Goal: Information Seeking & Learning: Learn about a topic

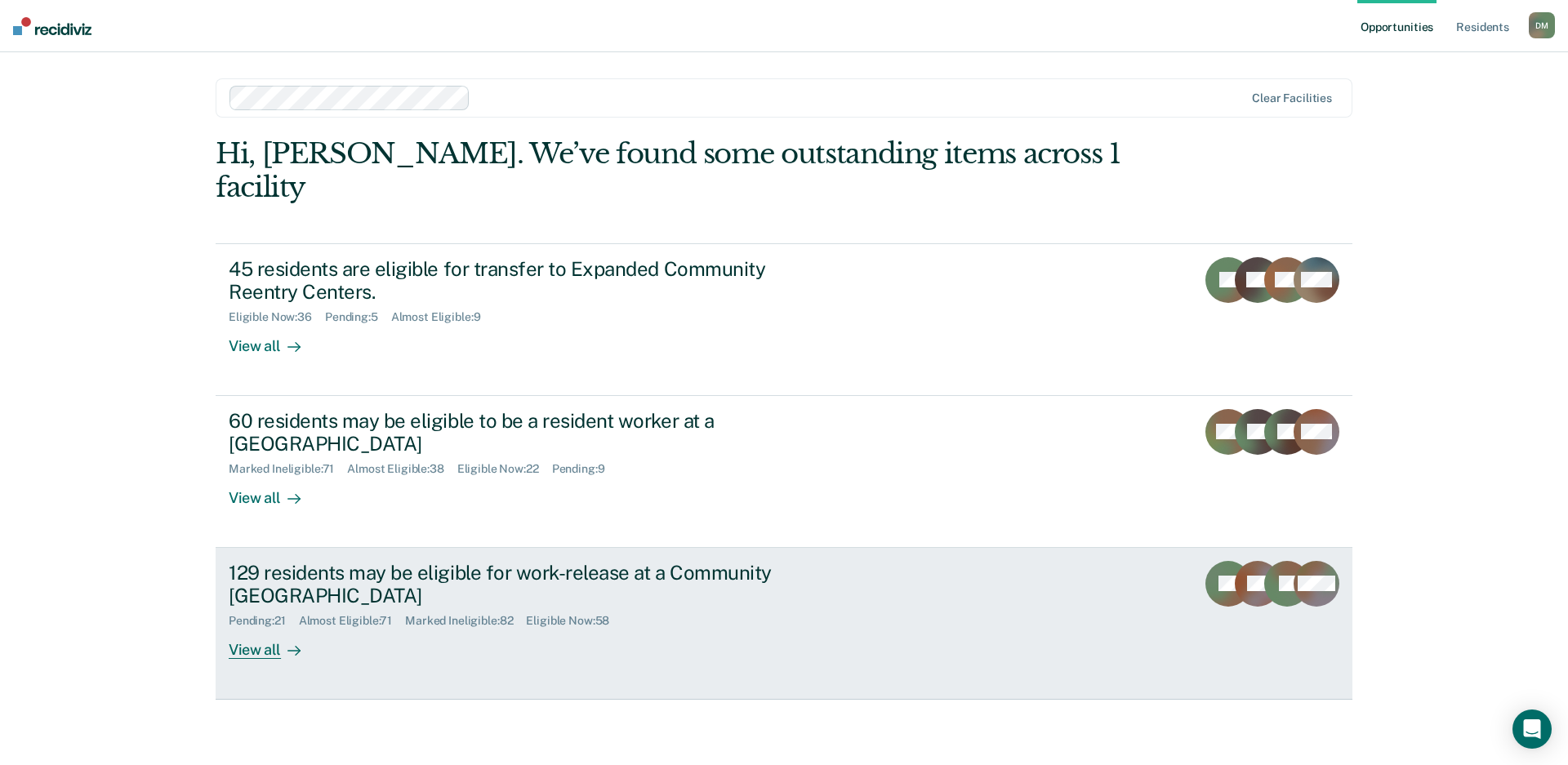
click at [924, 613] on link "129 residents may be eligible for work-release at a Community Reentry Center Pe…" at bounding box center [783, 624] width 1137 height 152
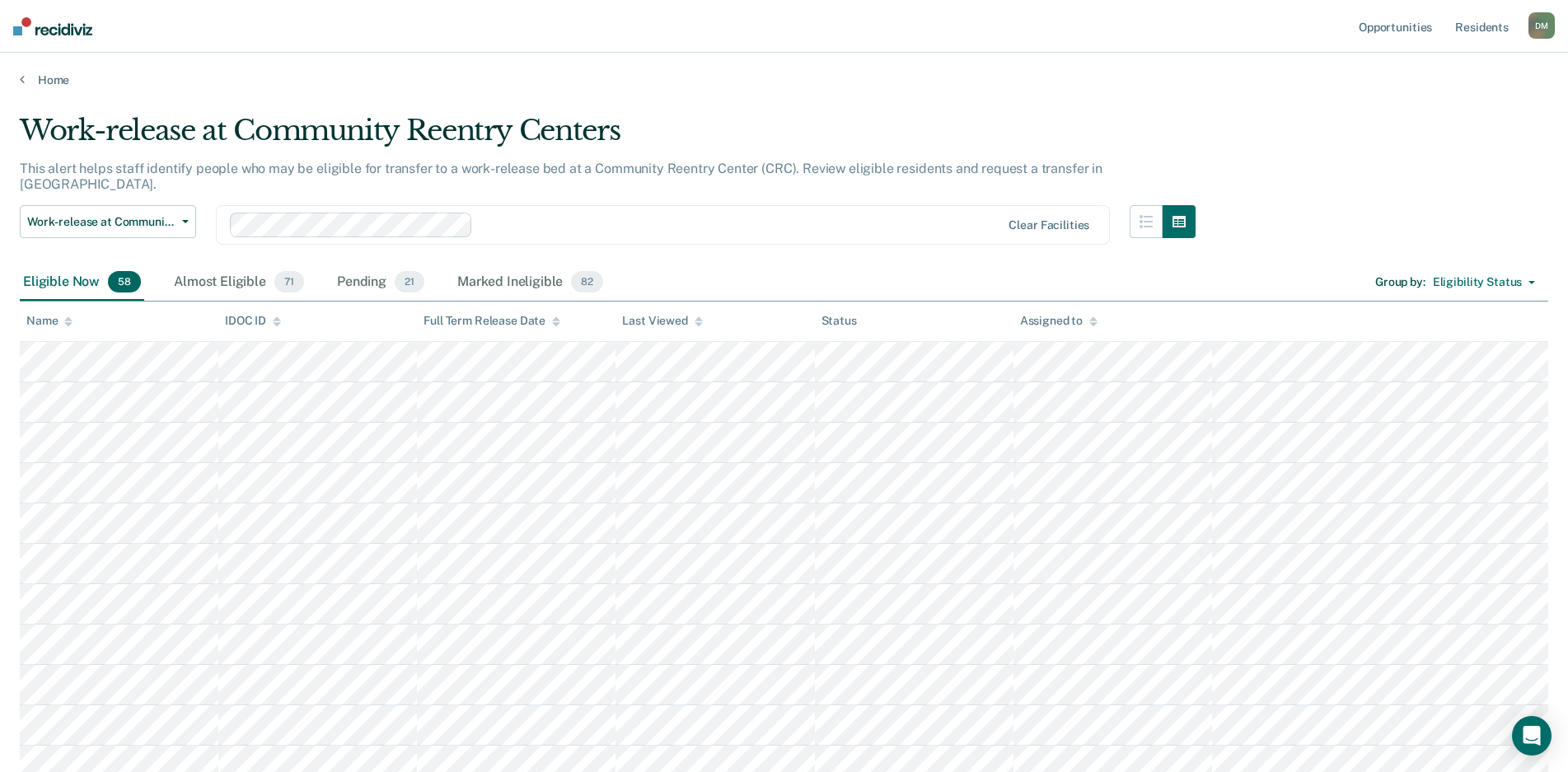
click at [697, 323] on icon at bounding box center [698, 324] width 9 height 4
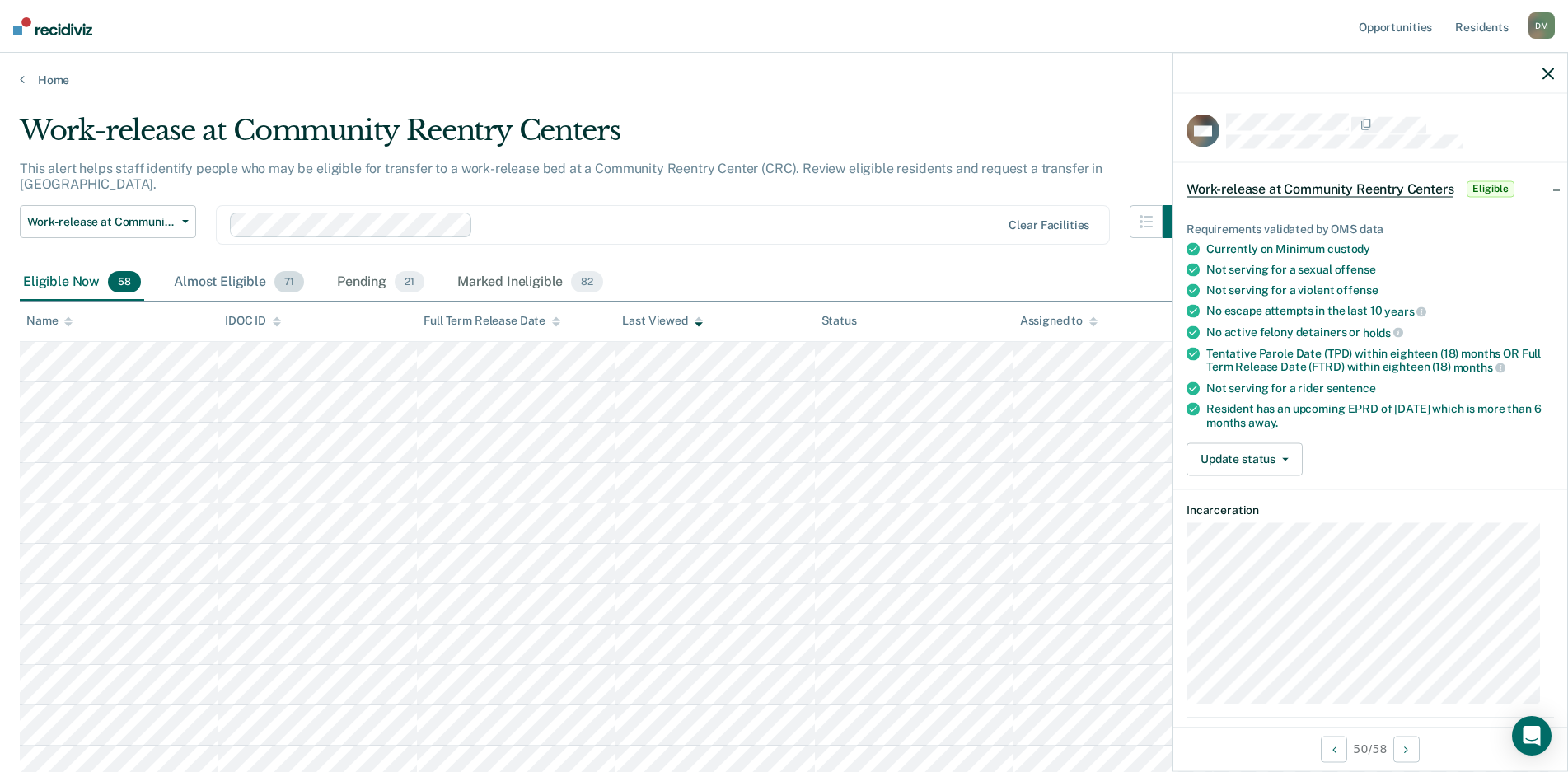
click at [223, 264] on div "Almost Eligible 71" at bounding box center [238, 282] width 137 height 36
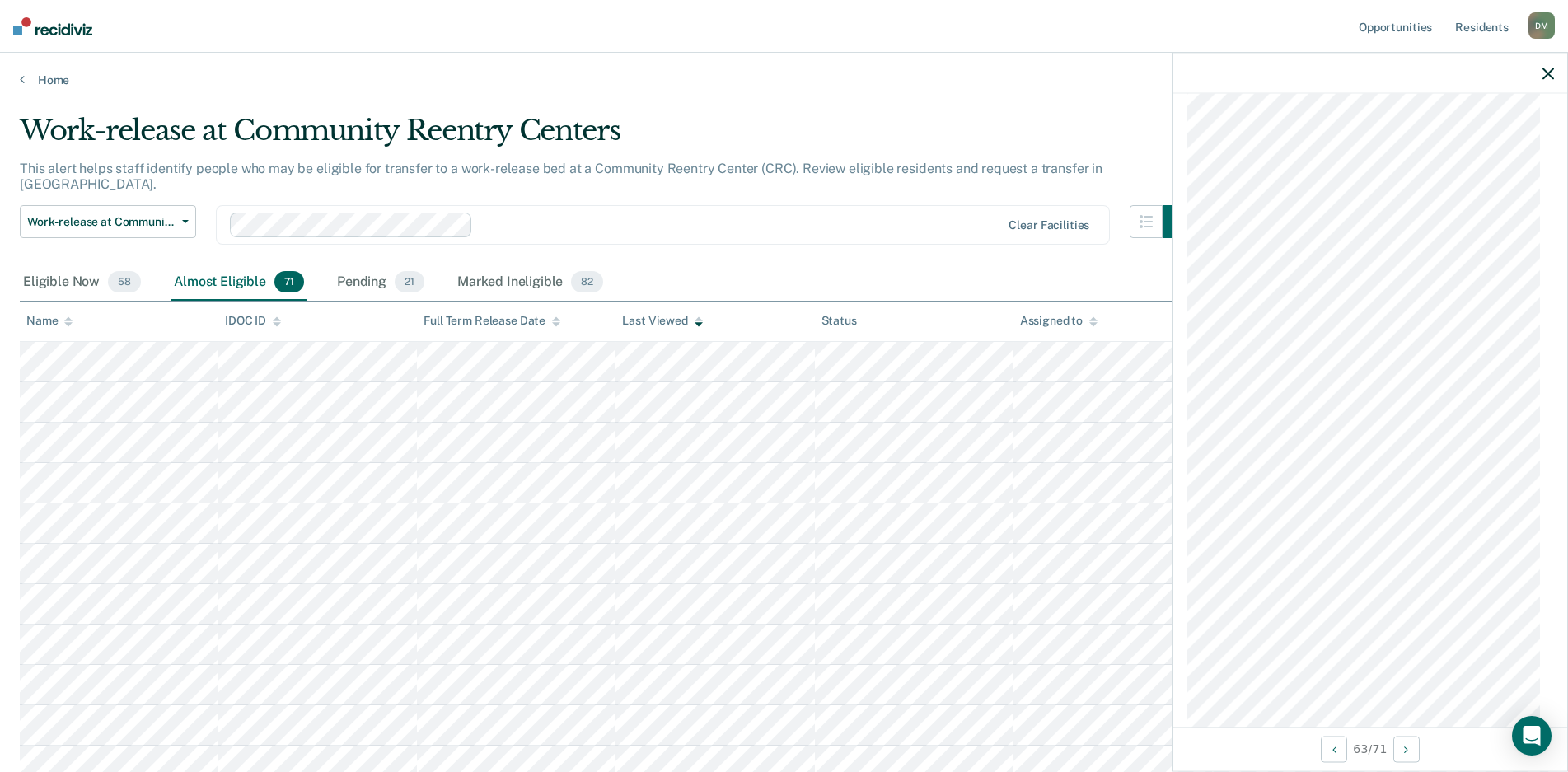
scroll to position [1483, 0]
click at [166, 215] on span "Work-release at Community Reentry Centers" at bounding box center [100, 222] width 148 height 14
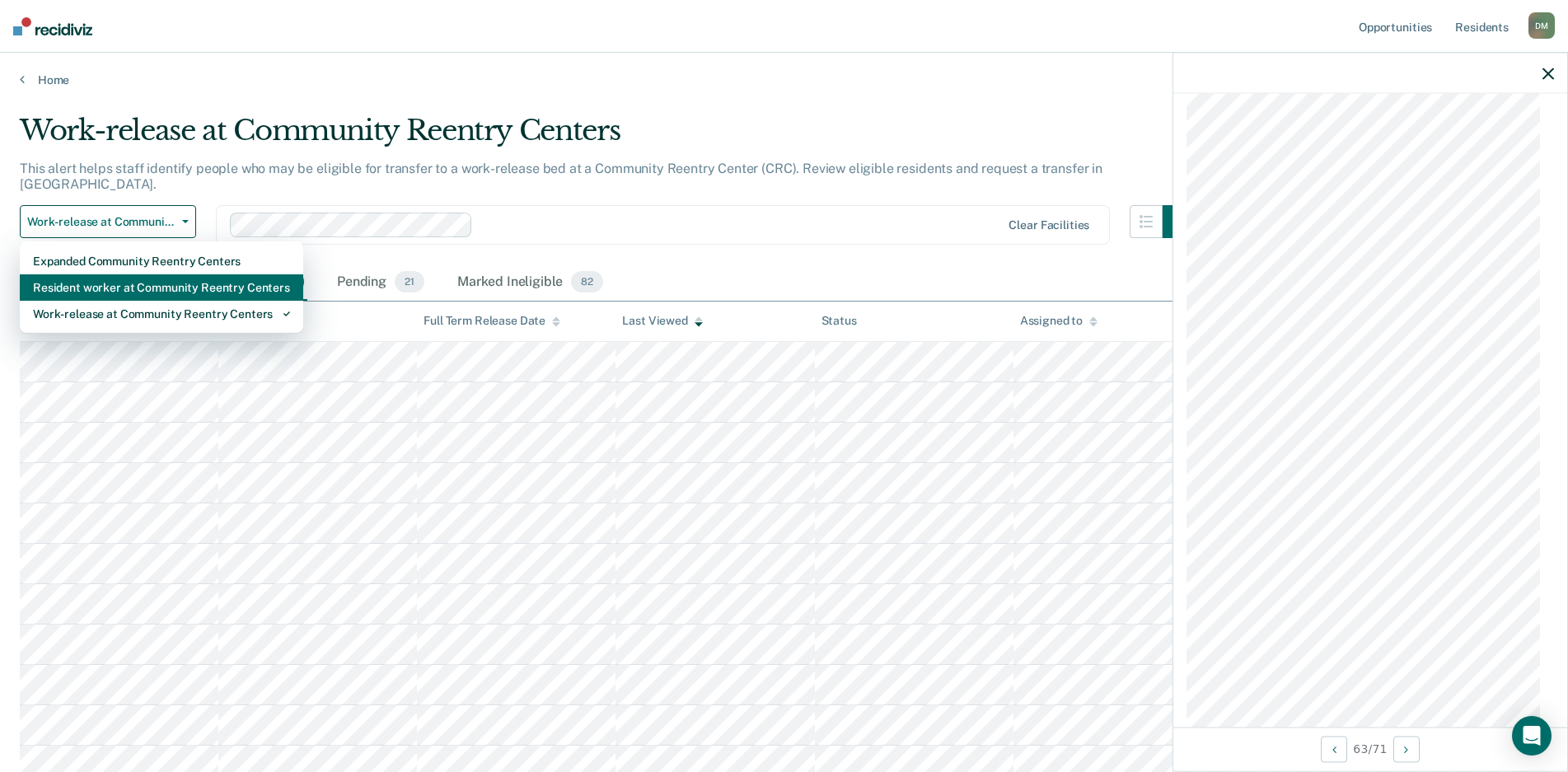
click at [128, 275] on div "Resident worker at Community Reentry Centers" at bounding box center [161, 288] width 257 height 27
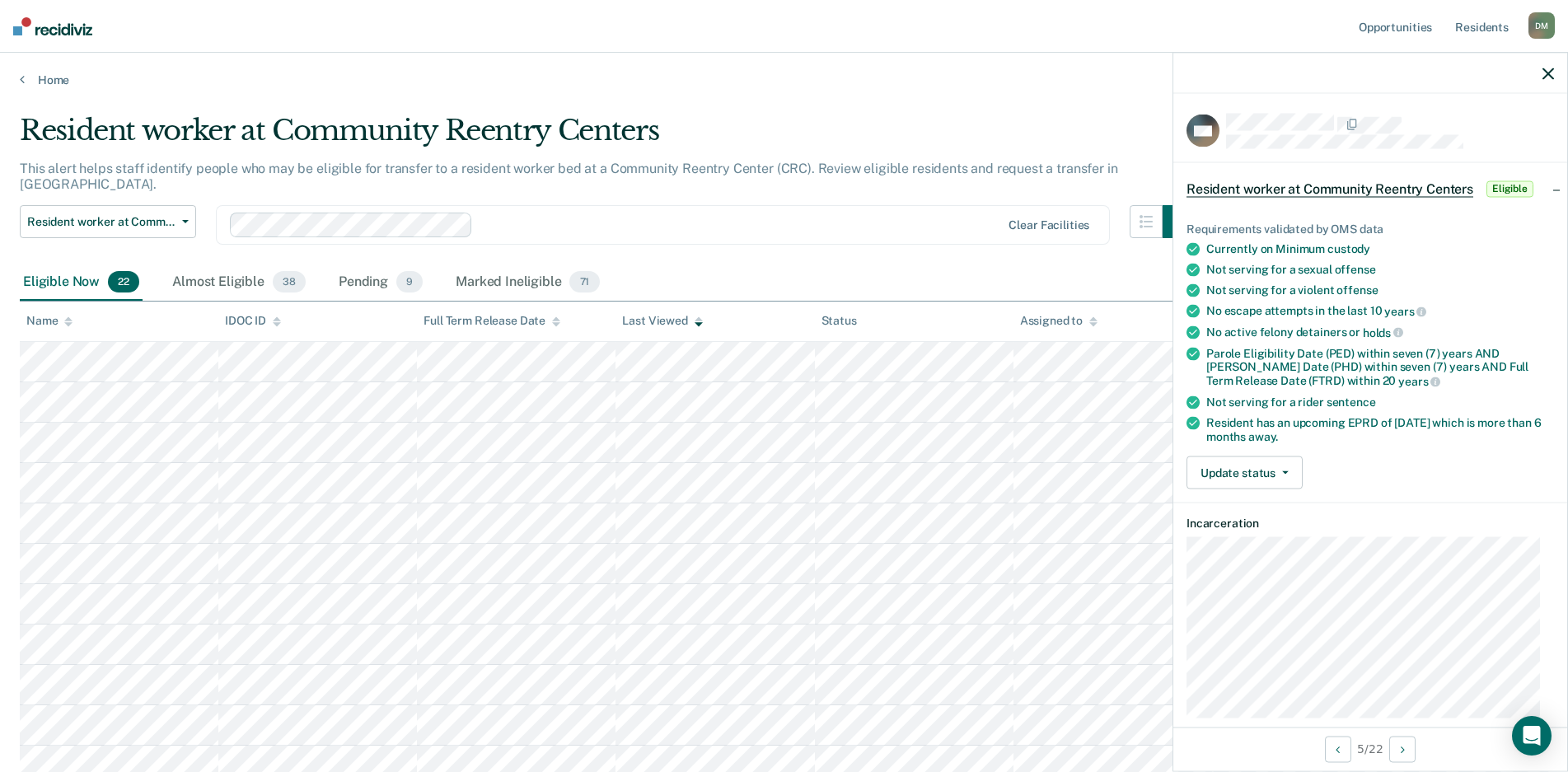
click at [1550, 76] on icon "button" at bounding box center [1548, 74] width 11 height 11
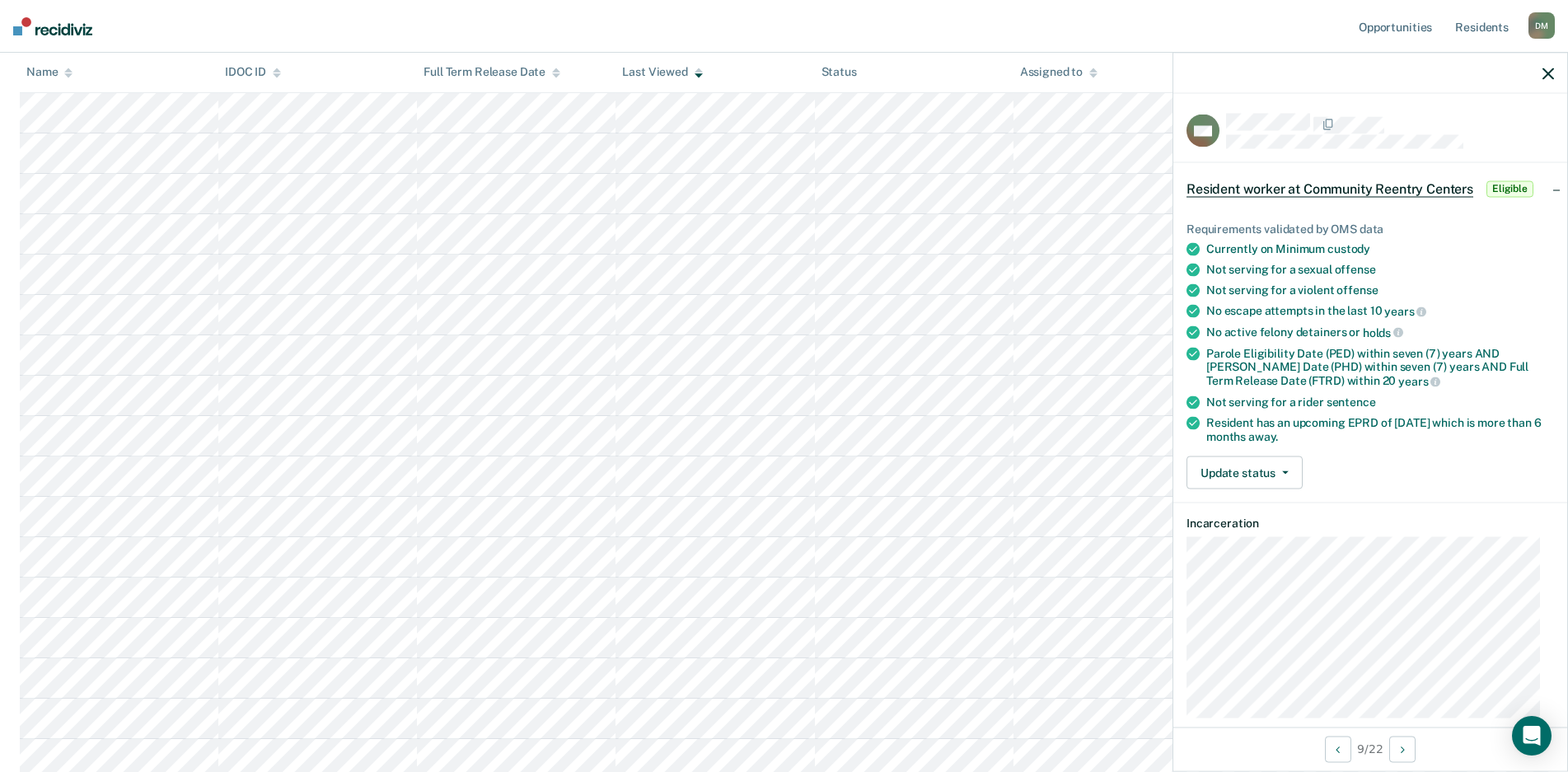
click at [1539, 71] on div at bounding box center [1370, 73] width 394 height 41
click at [1553, 75] on icon "button" at bounding box center [1548, 74] width 11 height 11
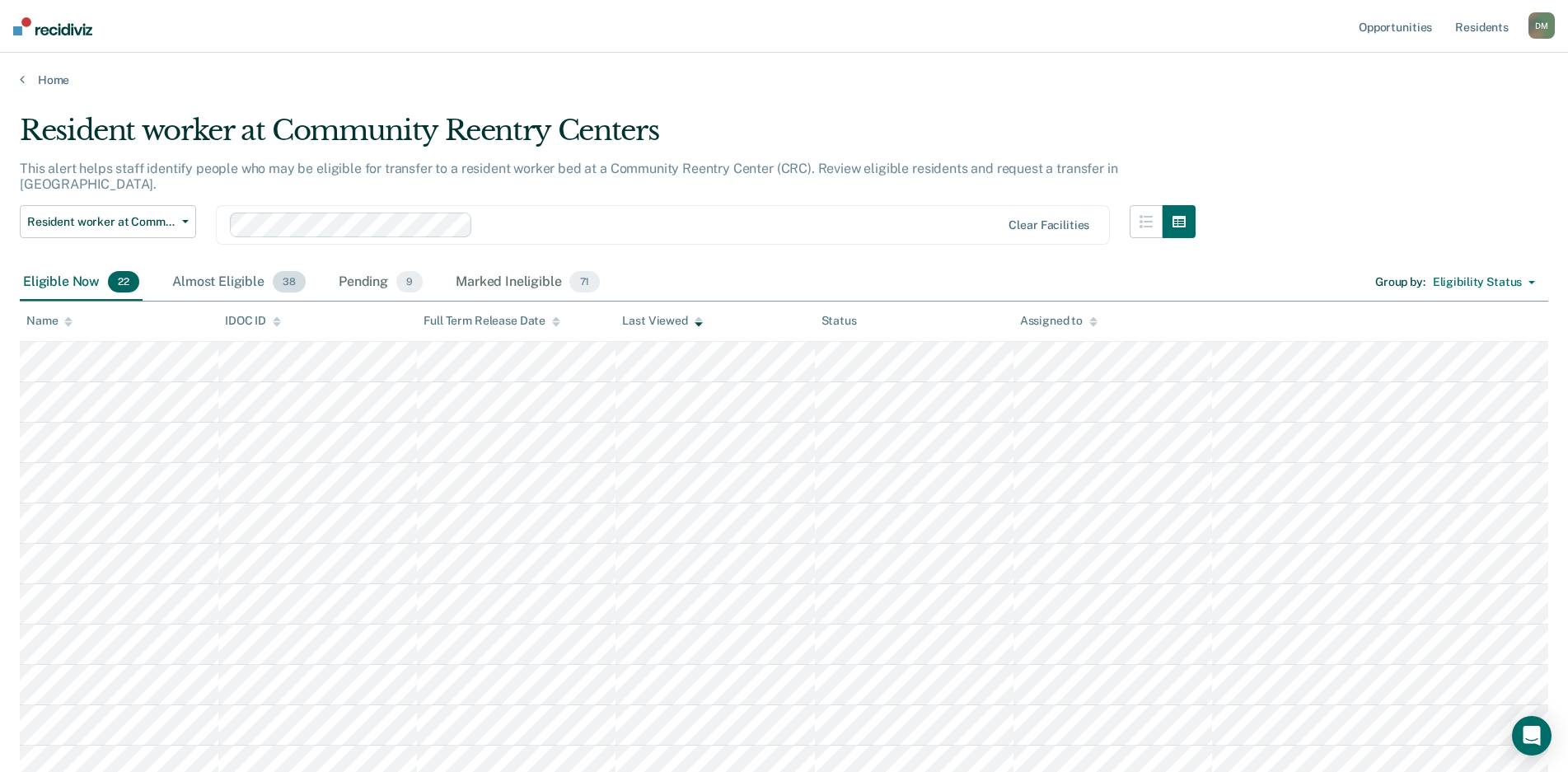
click at [229, 270] on div "Almost Eligible 38" at bounding box center [239, 282] width 140 height 36
